Goal: Task Accomplishment & Management: Use online tool/utility

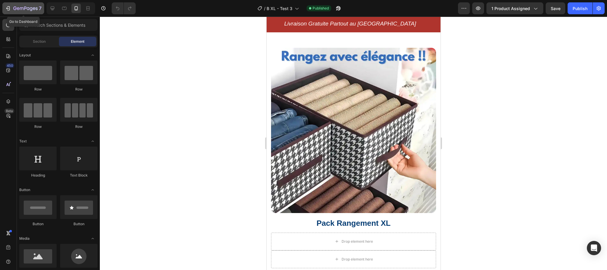
click at [7, 9] on icon "button" at bounding box center [8, 8] width 6 height 6
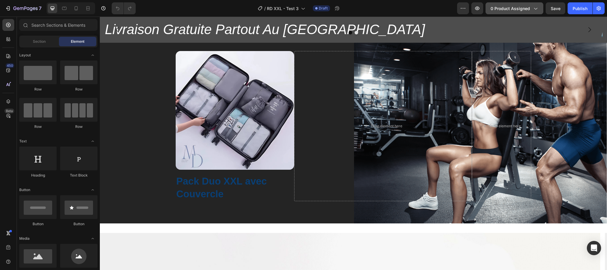
click at [533, 8] on icon "button" at bounding box center [536, 8] width 6 height 6
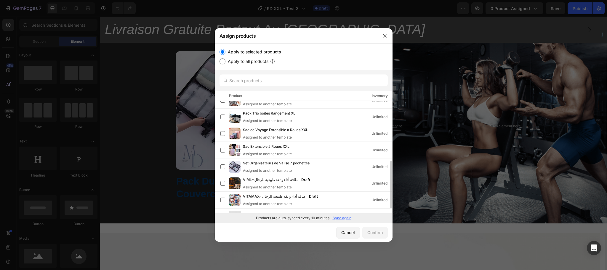
scroll to position [136, 0]
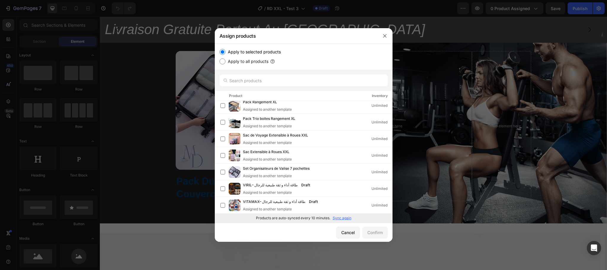
click at [348, 216] on p "Sync again" at bounding box center [342, 217] width 19 height 5
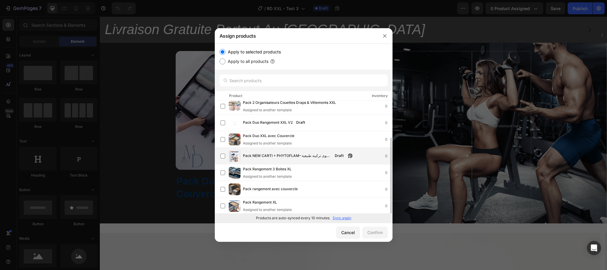
scroll to position [53, 0]
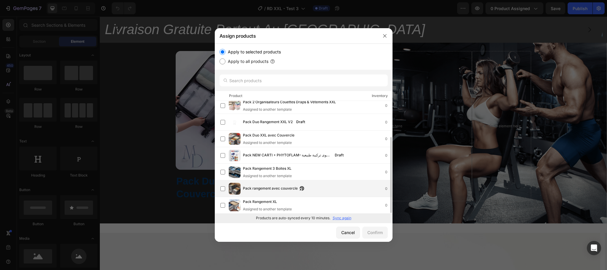
click at [245, 187] on span "Pack rangement avec couvercle" at bounding box center [270, 188] width 55 height 7
click at [375, 235] on div "Confirm" at bounding box center [375, 232] width 15 height 6
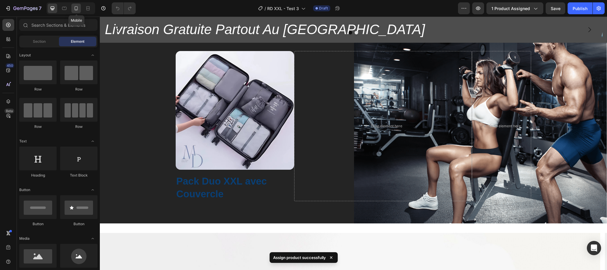
click at [79, 8] on icon at bounding box center [76, 8] width 6 height 6
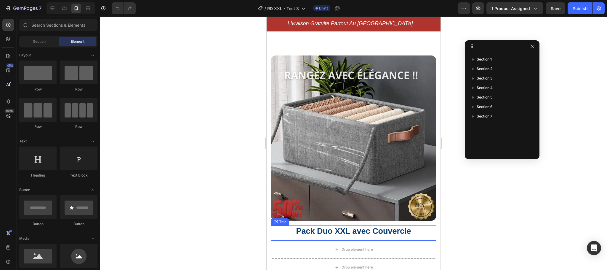
click at [360, 225] on h2 "Pack Duo XXL avec Couvercle" at bounding box center [353, 231] width 165 height 12
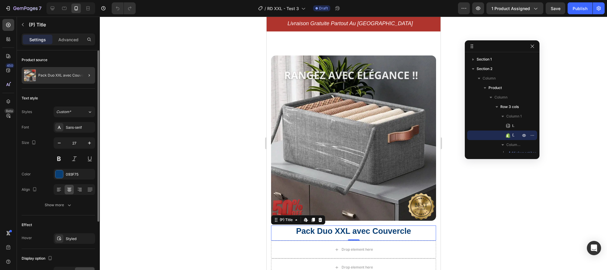
click at [79, 79] on div at bounding box center [87, 75] width 17 height 17
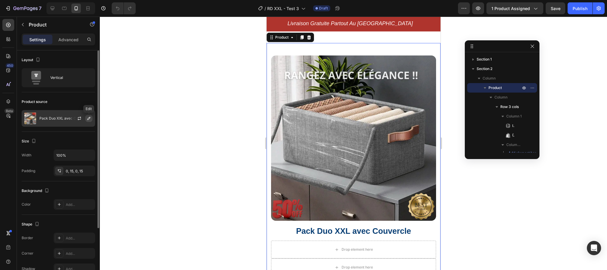
click at [88, 119] on icon "button" at bounding box center [89, 118] width 5 height 5
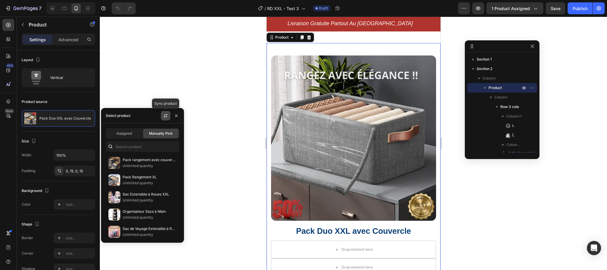
click at [165, 114] on icon "button" at bounding box center [165, 115] width 5 height 5
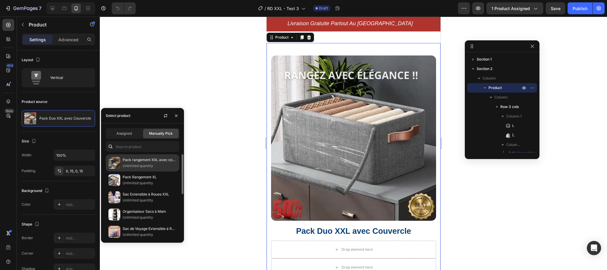
click at [141, 161] on p "Pack rangement XXL avec couvercle" at bounding box center [150, 160] width 54 height 6
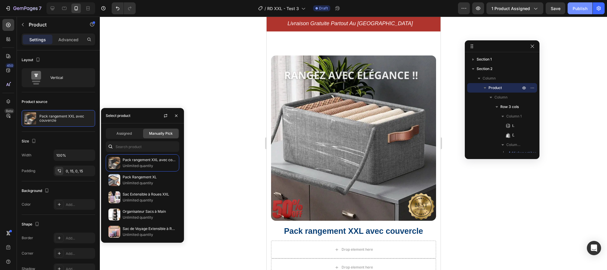
click at [573, 12] on button "Publish" at bounding box center [580, 8] width 25 height 12
